Goal: Information Seeking & Learning: Learn about a topic

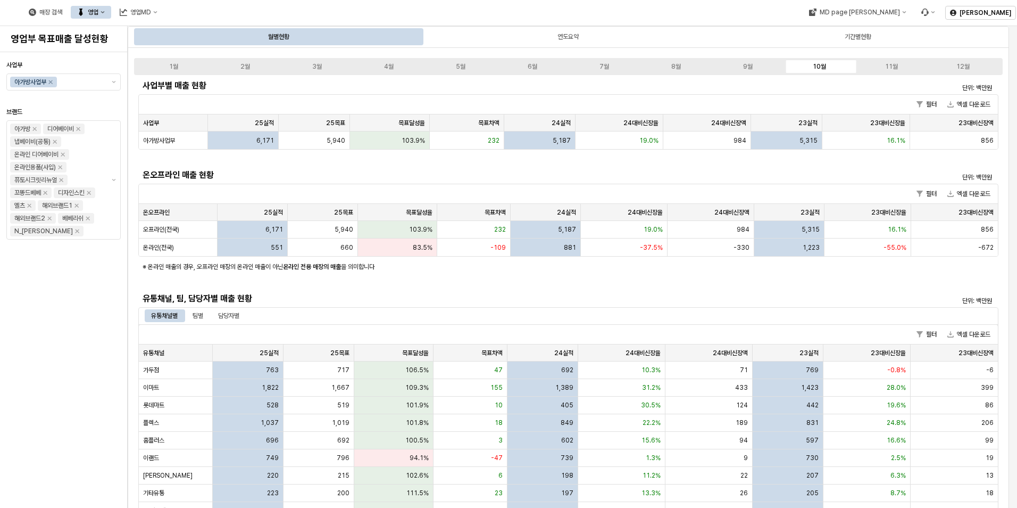
scroll to position [160, 0]
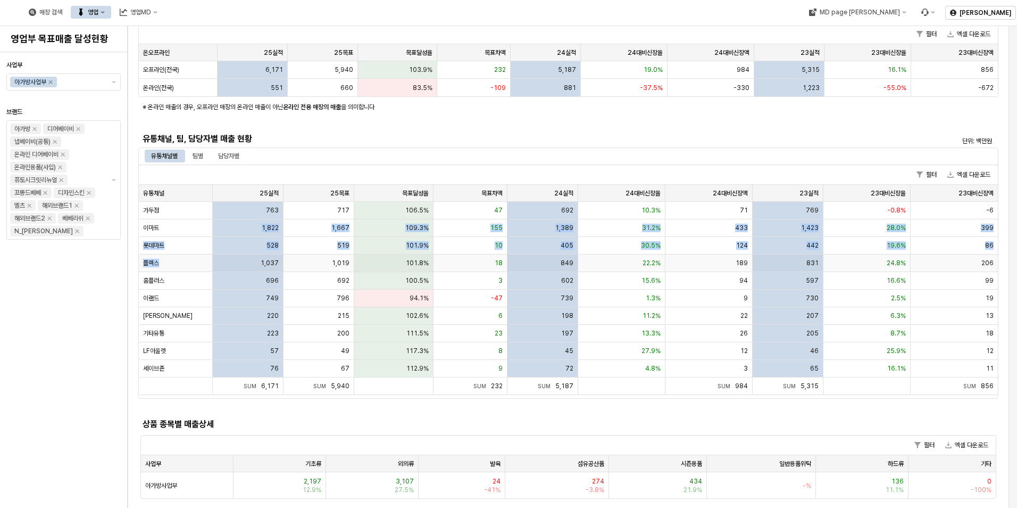
drag, startPoint x: 193, startPoint y: 227, endPoint x: 209, endPoint y: 265, distance: 41.5
click at [209, 265] on div "가두점 763 717 106.5% 47 692 10.3% 71 769 -0.8% -6 이마트 1,822 1,667 109.3% 155 1,38…" at bounding box center [568, 290] width 859 height 176
drag, startPoint x: 209, startPoint y: 265, endPoint x: 176, endPoint y: 305, distance: 51.8
click at [176, 305] on div "이랜드" at bounding box center [176, 298] width 74 height 18
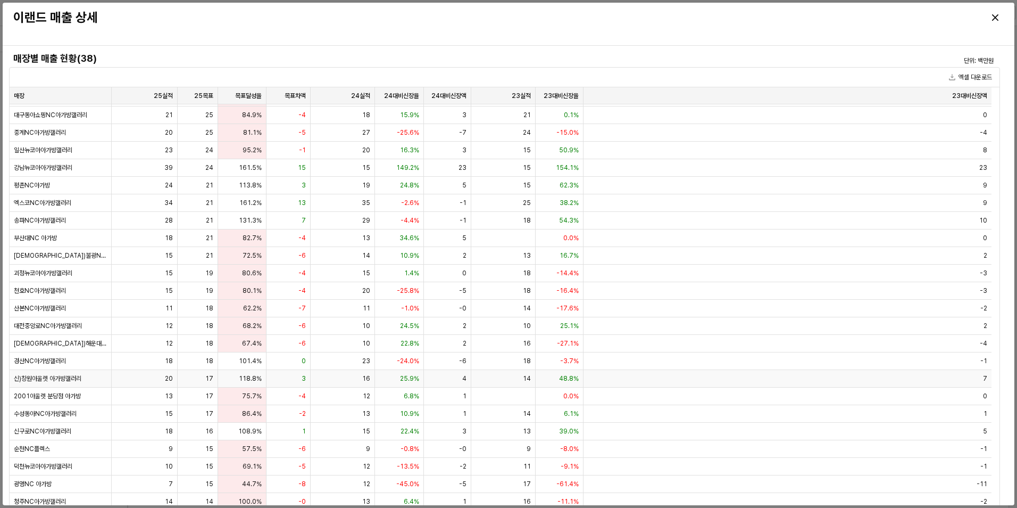
scroll to position [214, 0]
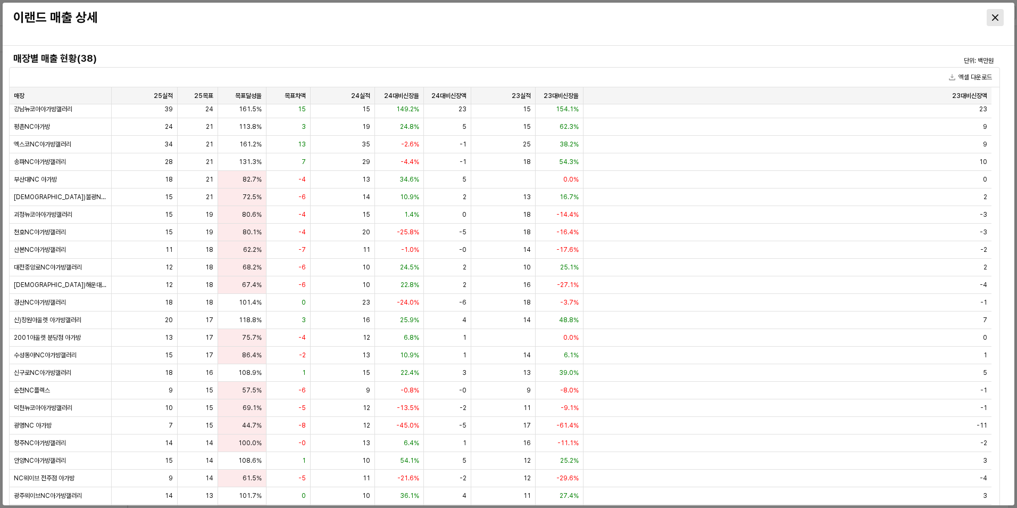
click at [992, 16] on div "Close" at bounding box center [996, 18] width 16 height 16
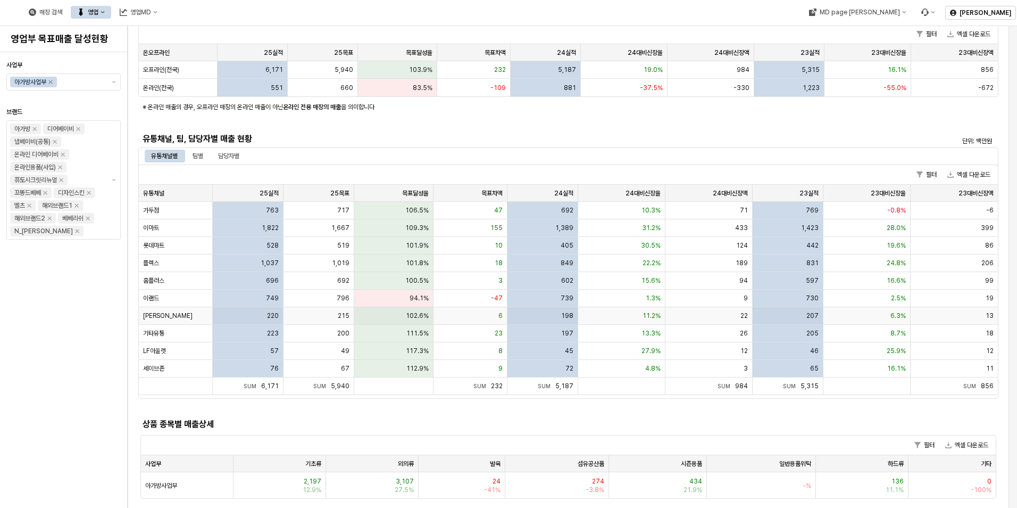
click at [180, 322] on div "[PERSON_NAME]" at bounding box center [176, 316] width 74 height 18
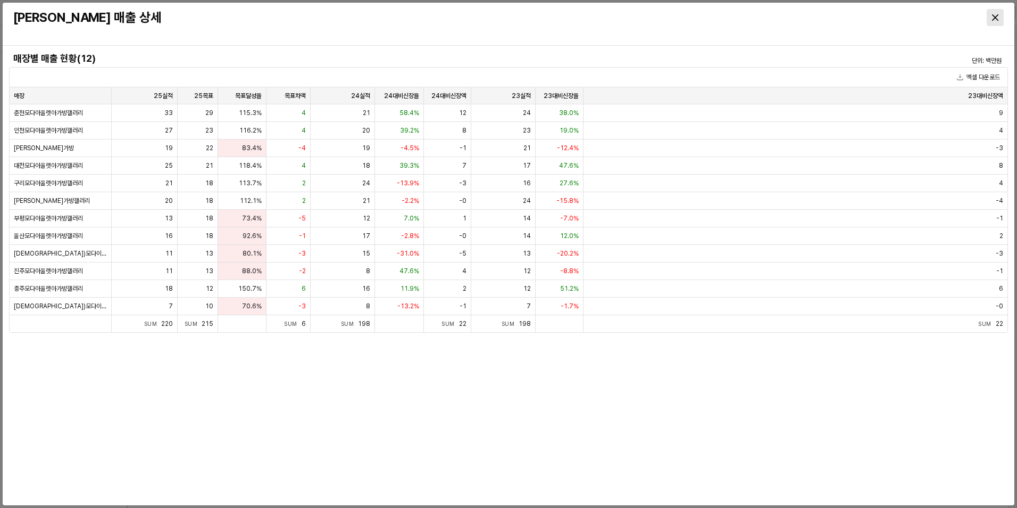
click at [997, 21] on div "Close" at bounding box center [996, 18] width 16 height 16
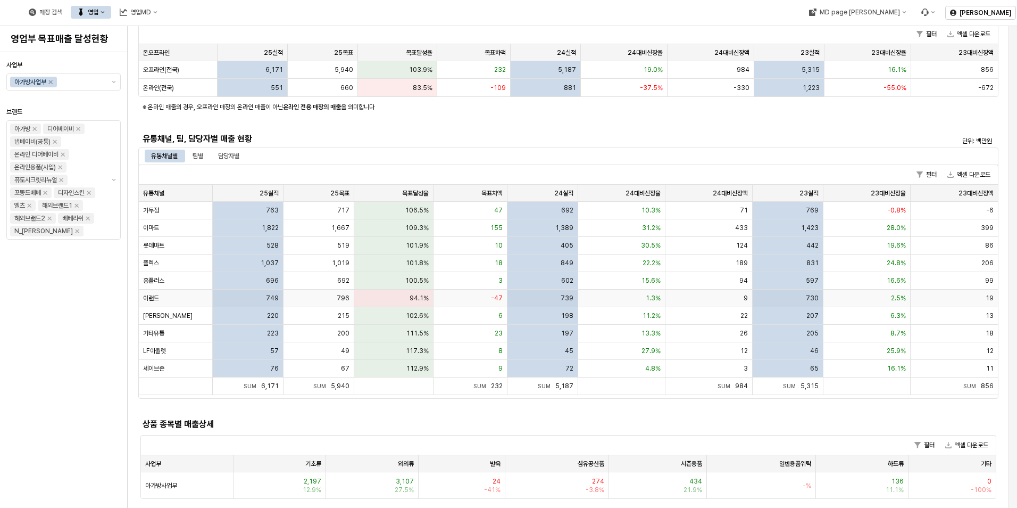
click at [200, 294] on div "이랜드" at bounding box center [176, 298] width 74 height 18
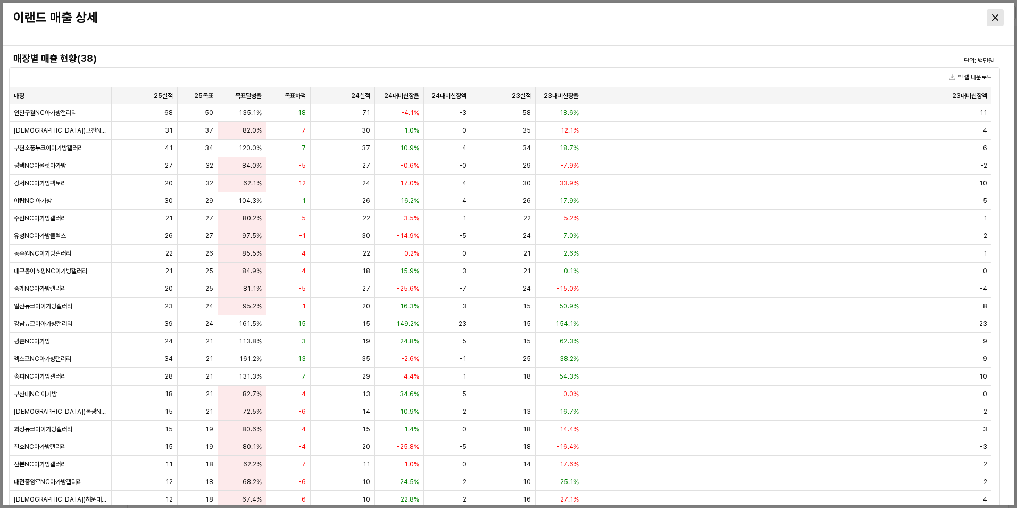
click at [1003, 14] on div "Close" at bounding box center [996, 18] width 16 height 16
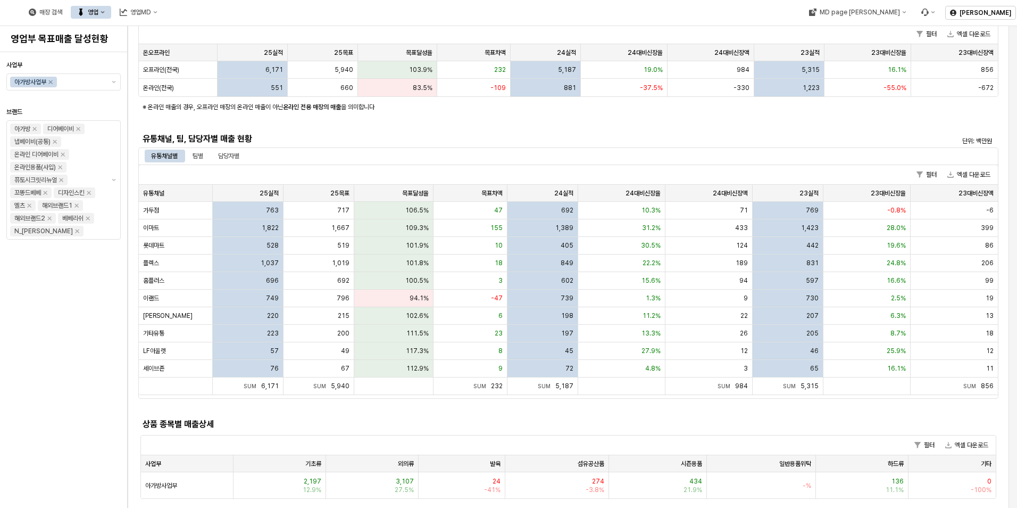
click at [339, 124] on div "사업부별 매출 현황 단위: 백만원 필터 엑셀 다운로드 사업부 사업부 25실적 25실적 25목표 25목표 목표달성율 목표달성율 목표차액 목표차액…" at bounding box center [568, 209] width 860 height 583
click at [178, 293] on div "이랜드" at bounding box center [176, 298] width 74 height 18
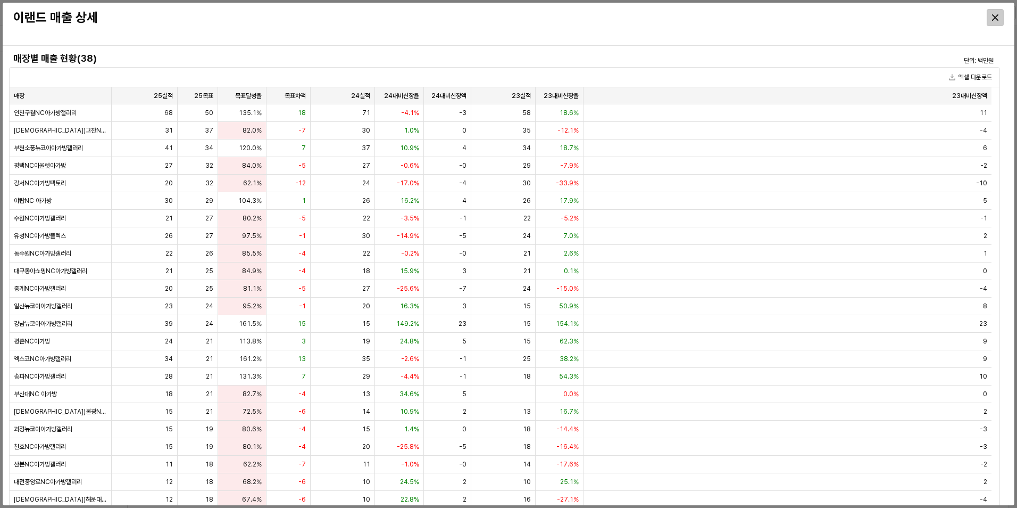
click at [993, 16] on icon "Close" at bounding box center [995, 17] width 6 height 6
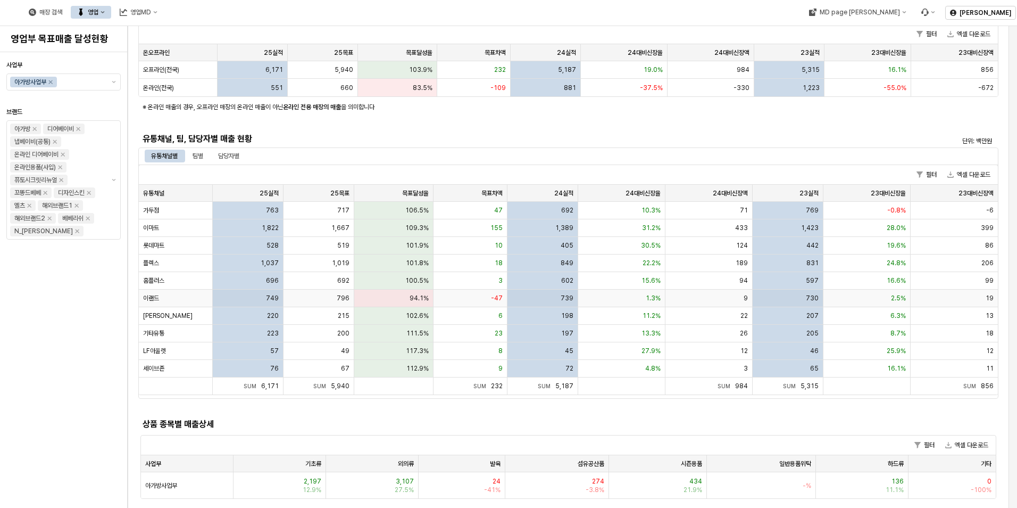
click at [202, 299] on div "이랜드" at bounding box center [176, 298] width 74 height 18
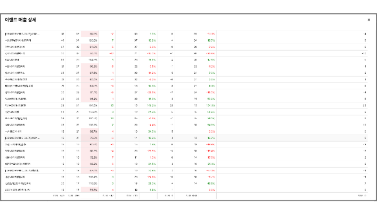
scroll to position [0, 0]
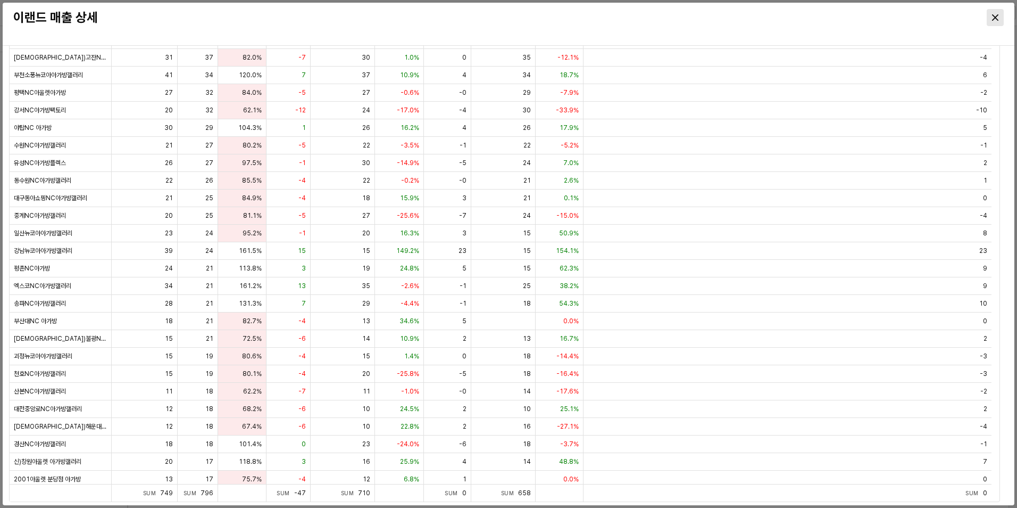
click at [993, 15] on icon "Close" at bounding box center [995, 17] width 6 height 6
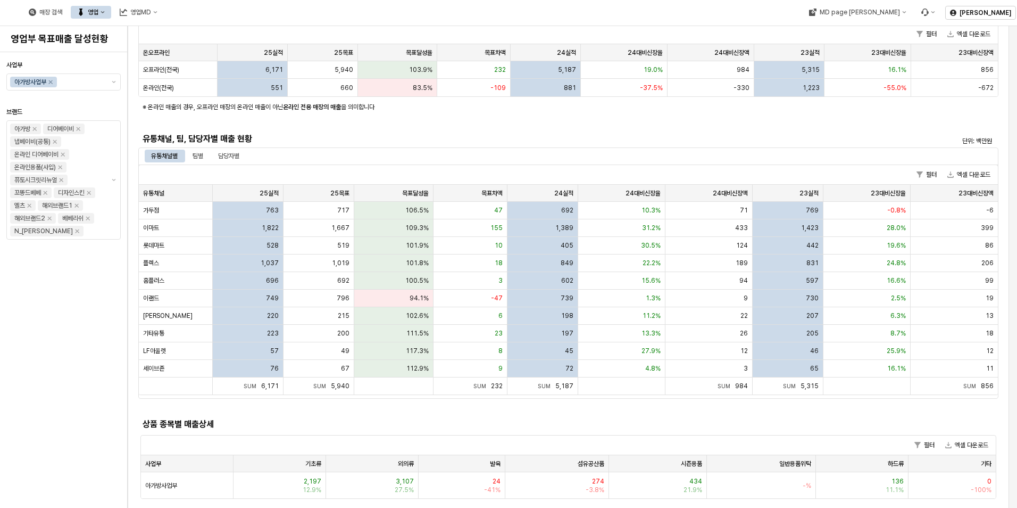
click at [52, 332] on div "사업부 아가방사업부 브랜드 아가방 디어베이비 냅베이비(공통) 온라인 디어베이비 온라인용품(사입) 퓨토시크릿리뉴얼 꼬똥드베베 디자인스킨 엘츠 해…" at bounding box center [63, 279] width 114 height 447
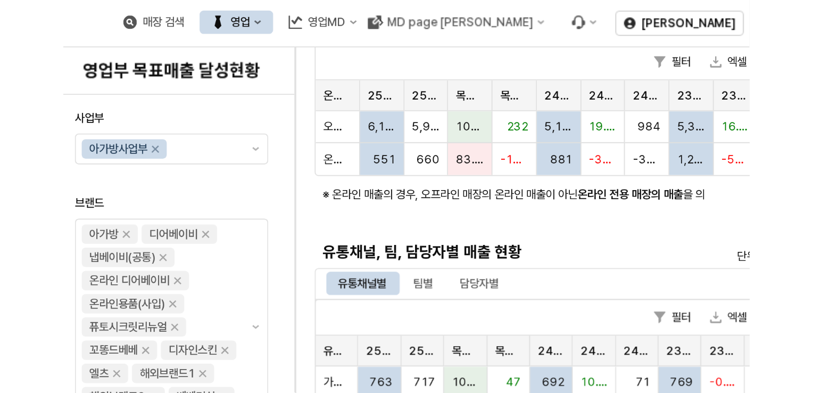
scroll to position [160, 0]
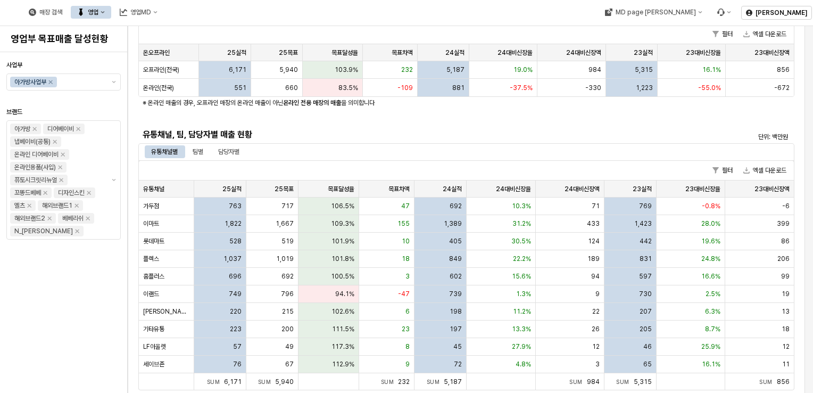
click at [476, 123] on div "사업부별 매출 현황 단위: 백만원 필터 엑셀 다운로드 사업부 사업부 25실적 25실적 25목표 25목표 목표달성율 목표달성율 목표차액 목표차액…" at bounding box center [466, 205] width 656 height 575
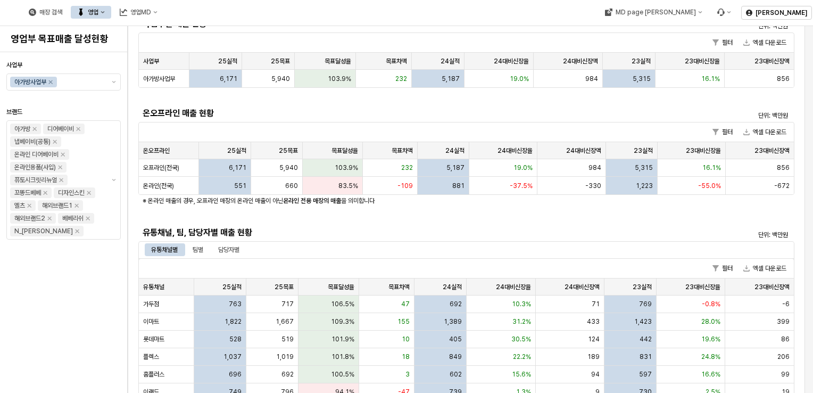
scroll to position [0, 0]
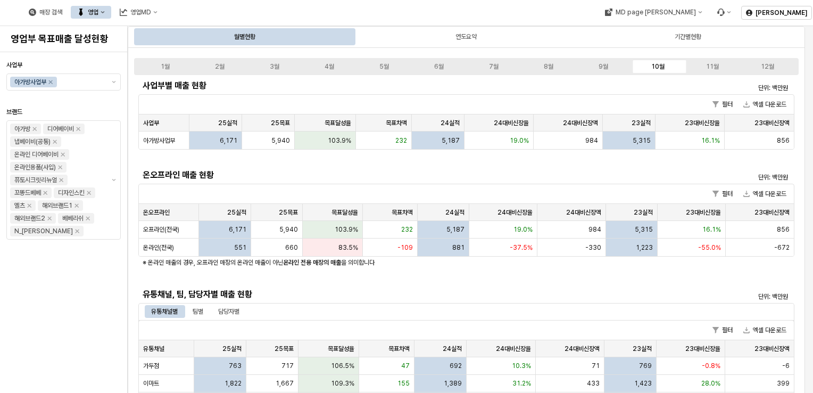
click at [521, 173] on h5 "온오프라인 매출 현황" at bounding box center [385, 175] width 484 height 11
